Goal: Find contact information: Find contact information

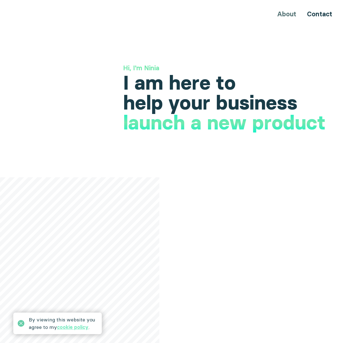
click at [21, 323] on icon at bounding box center [21, 323] width 7 height 7
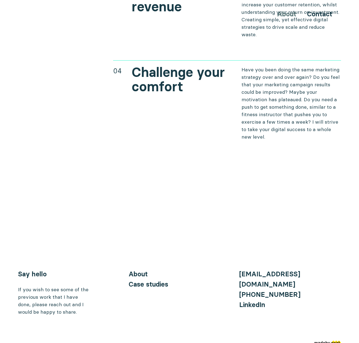
scroll to position [2324, 0]
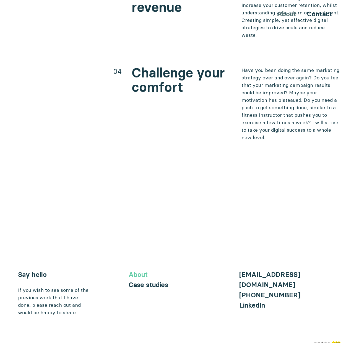
click at [144, 270] on link "About" at bounding box center [137, 274] width 19 height 8
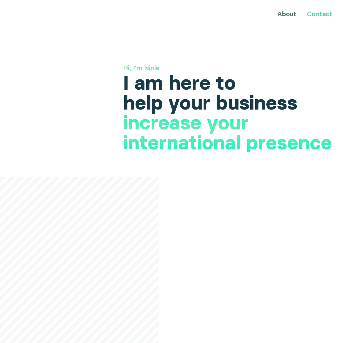
click at [328, 15] on link "Contact" at bounding box center [319, 14] width 25 height 8
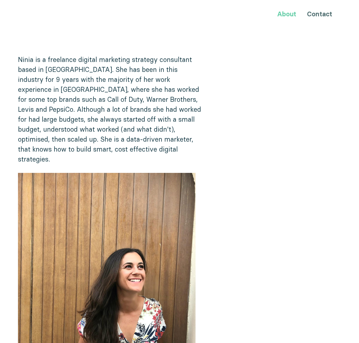
click at [283, 14] on link "About" at bounding box center [286, 14] width 19 height 8
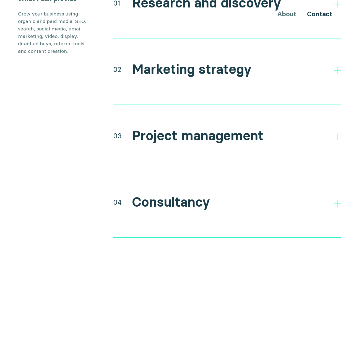
scroll to position [1079, 0]
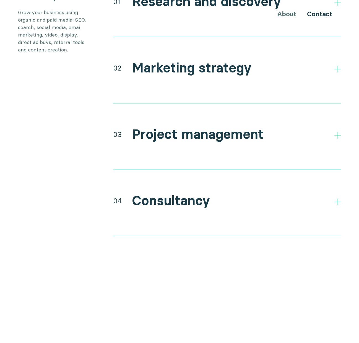
click at [196, 193] on h2 "Consultancy" at bounding box center [171, 201] width 78 height 16
click at [337, 198] on polygon at bounding box center [337, 201] width 7 height 7
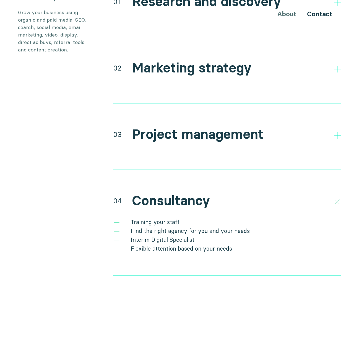
click at [337, 197] on icon at bounding box center [336, 201] width 9 height 9
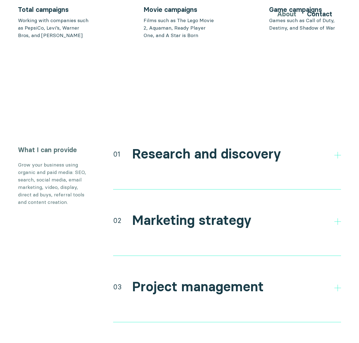
scroll to position [925, 0]
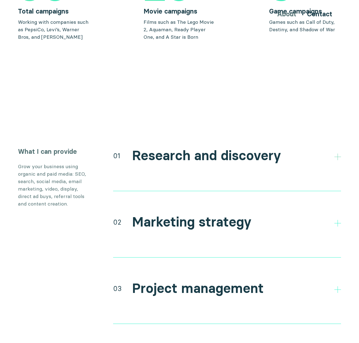
click at [340, 153] on icon at bounding box center [337, 156] width 7 height 7
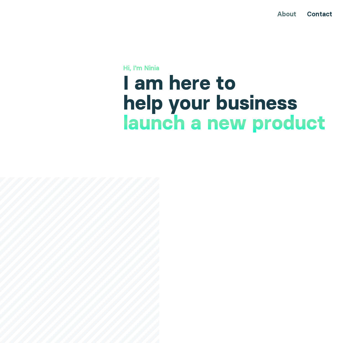
scroll to position [0, 0]
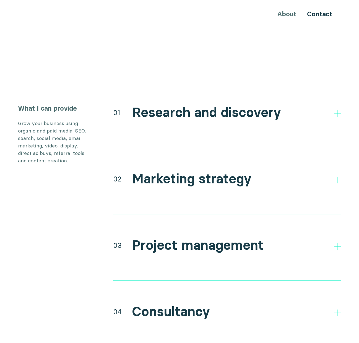
scroll to position [969, 0]
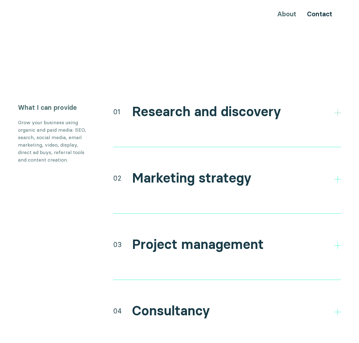
click at [337, 109] on icon at bounding box center [337, 112] width 7 height 7
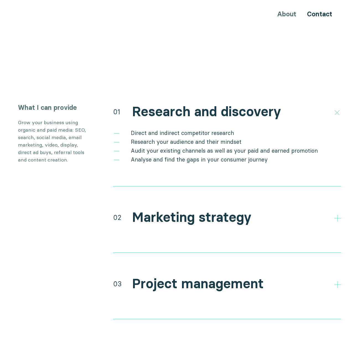
click at [337, 108] on icon at bounding box center [336, 112] width 9 height 9
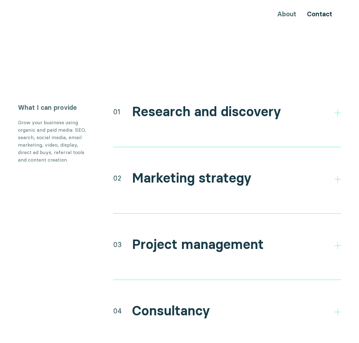
click at [338, 176] on icon at bounding box center [337, 179] width 7 height 7
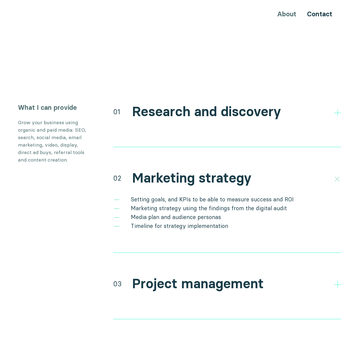
click at [338, 174] on icon at bounding box center [336, 178] width 9 height 9
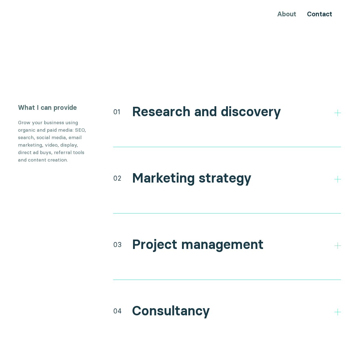
click at [337, 242] on polygon at bounding box center [337, 245] width 7 height 7
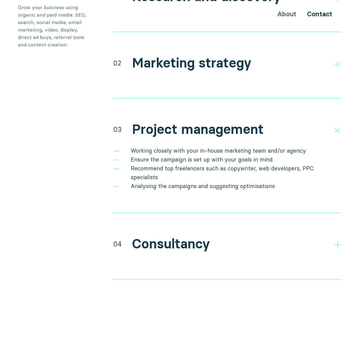
scroll to position [1087, 0]
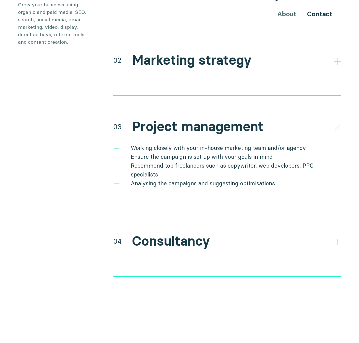
click at [337, 123] on icon at bounding box center [336, 127] width 9 height 9
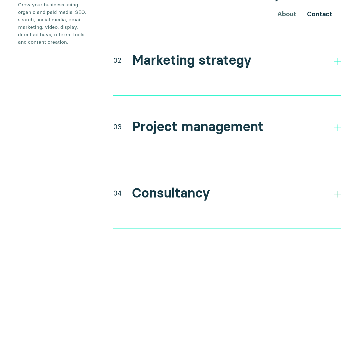
click at [338, 191] on polygon at bounding box center [337, 194] width 7 height 7
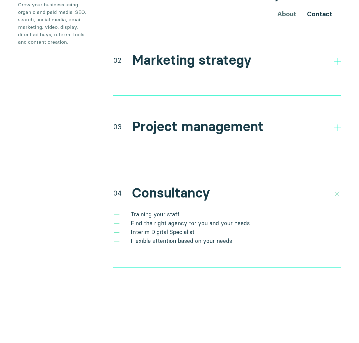
click at [338, 189] on icon at bounding box center [336, 193] width 9 height 9
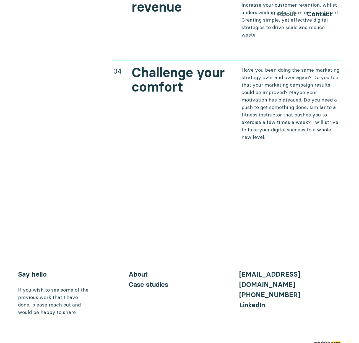
scroll to position [2324, 0]
click at [142, 270] on link "About" at bounding box center [137, 274] width 19 height 8
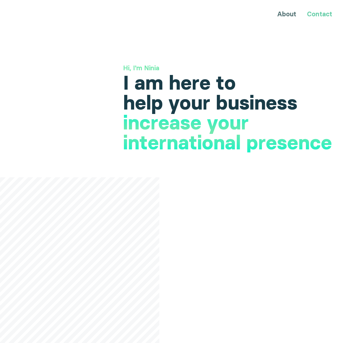
click at [318, 14] on link "Contact" at bounding box center [319, 14] width 25 height 8
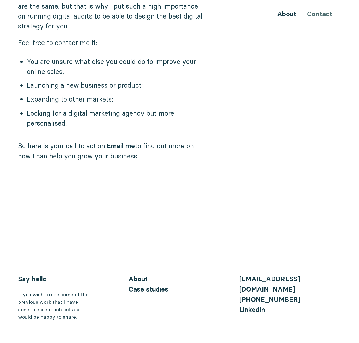
scroll to position [479, 0]
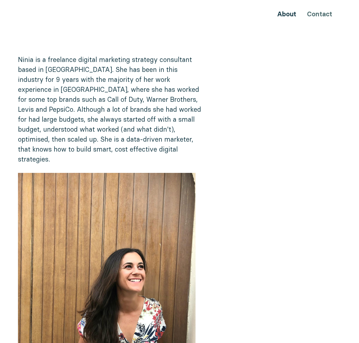
scroll to position [0, 0]
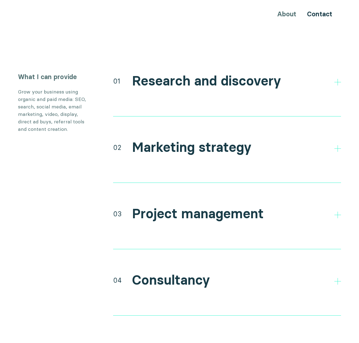
scroll to position [1000, 0]
click at [337, 78] on icon at bounding box center [337, 81] width 7 height 7
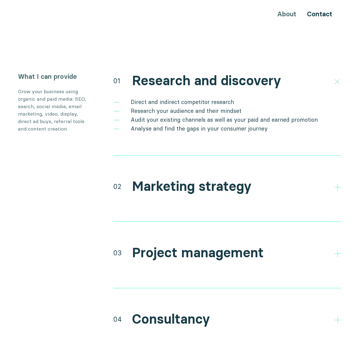
click at [337, 77] on icon at bounding box center [336, 81] width 9 height 9
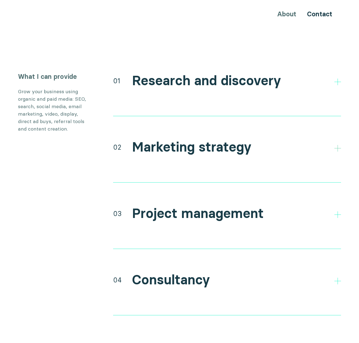
click at [337, 145] on polygon at bounding box center [337, 148] width 7 height 7
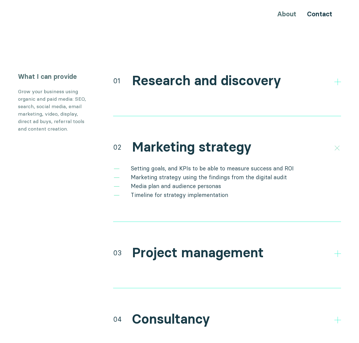
click at [337, 143] on icon at bounding box center [336, 147] width 9 height 9
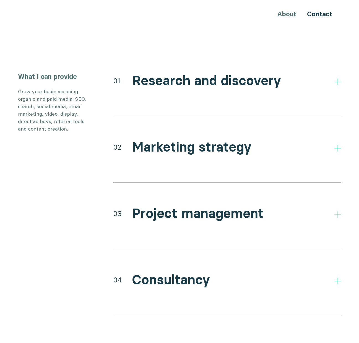
click at [338, 211] on polygon at bounding box center [337, 214] width 7 height 7
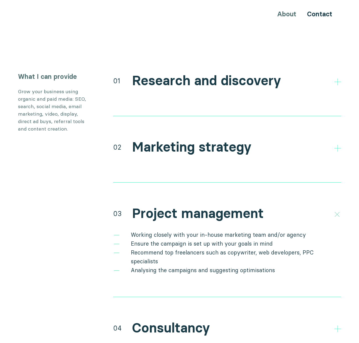
click at [338, 209] on icon at bounding box center [336, 213] width 9 height 9
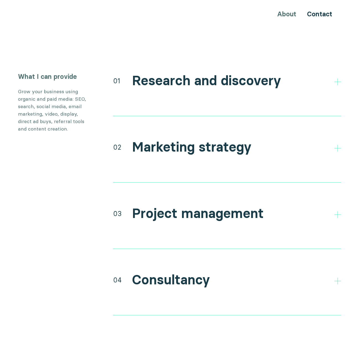
click at [337, 277] on polygon at bounding box center [337, 280] width 7 height 7
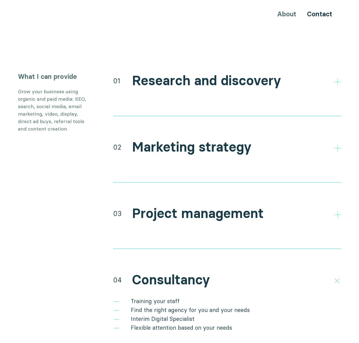
click at [337, 276] on icon at bounding box center [336, 280] width 9 height 9
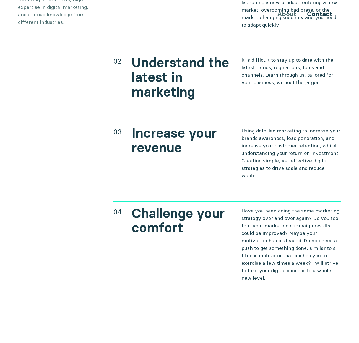
scroll to position [2183, 0]
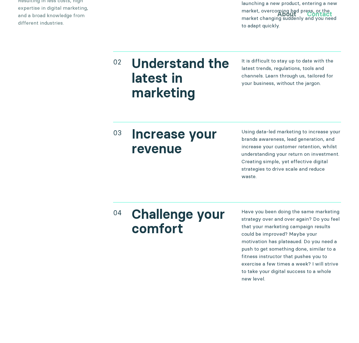
click at [323, 15] on link "Contact" at bounding box center [319, 14] width 25 height 8
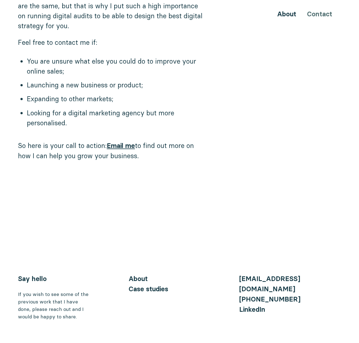
scroll to position [479, 0]
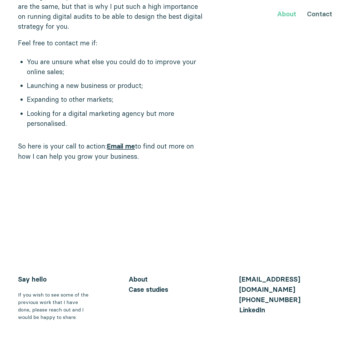
click at [292, 14] on link "About" at bounding box center [286, 14] width 19 height 8
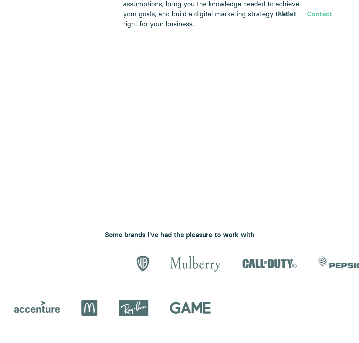
scroll to position [445, 0]
click at [323, 14] on link "Contact" at bounding box center [319, 14] width 25 height 8
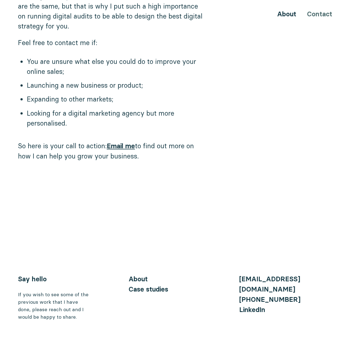
scroll to position [479, 0]
click at [123, 142] on link "Email me" at bounding box center [121, 146] width 28 height 8
